Goal: Transaction & Acquisition: Purchase product/service

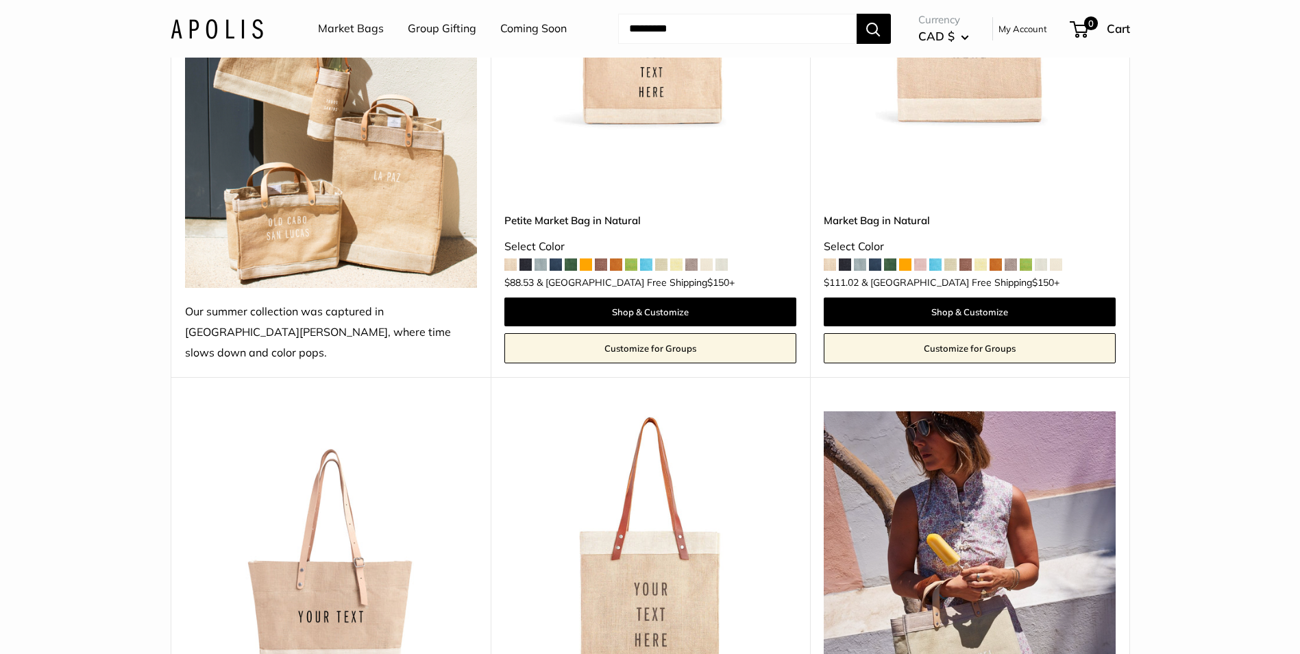
scroll to position [548, 0]
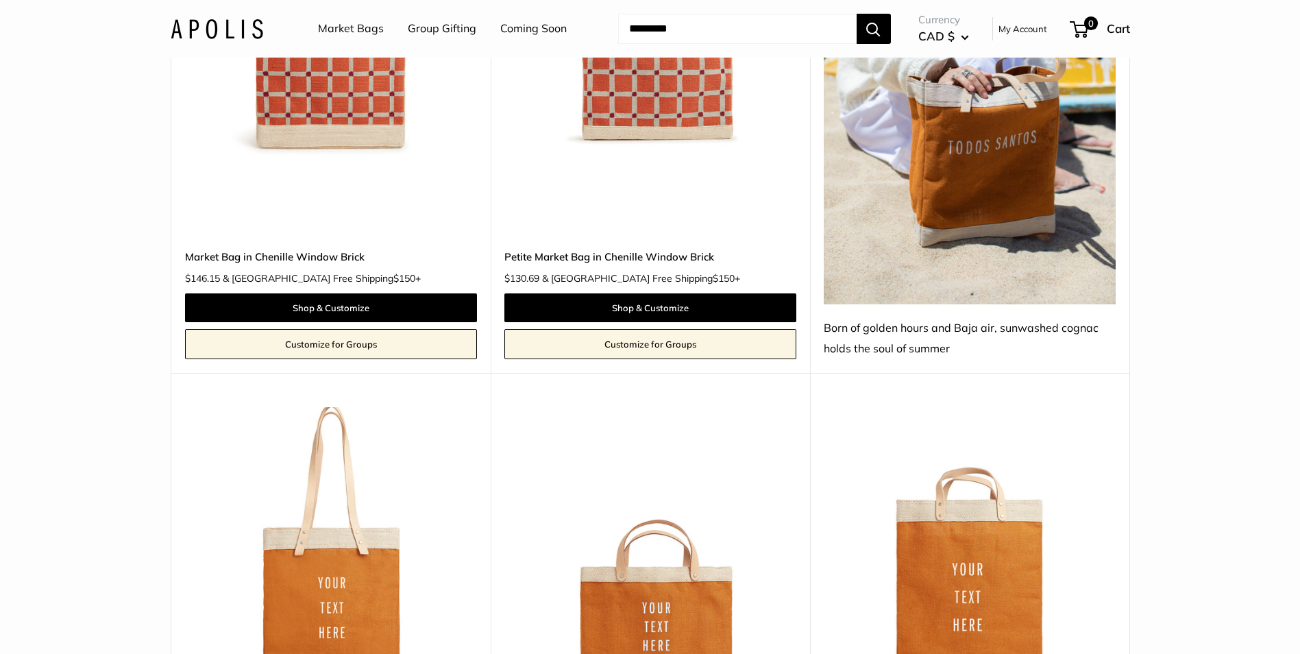
scroll to position [2673, 0]
